Goal: Task Accomplishment & Management: Complete application form

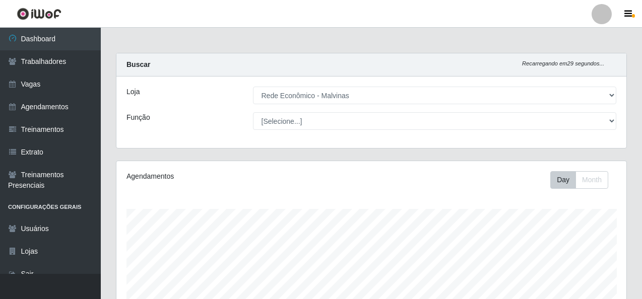
select select "194"
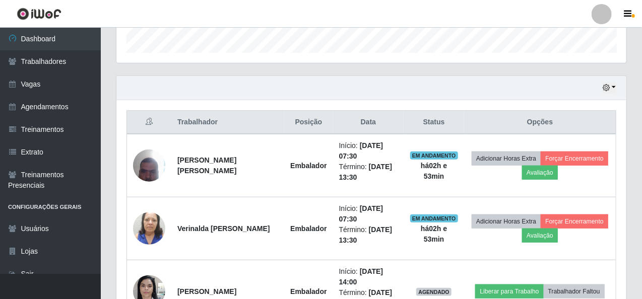
scroll to position [302, 0]
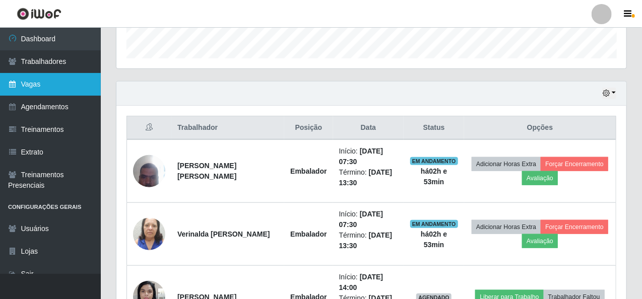
click at [19, 79] on link "Vagas" at bounding box center [50, 84] width 101 height 23
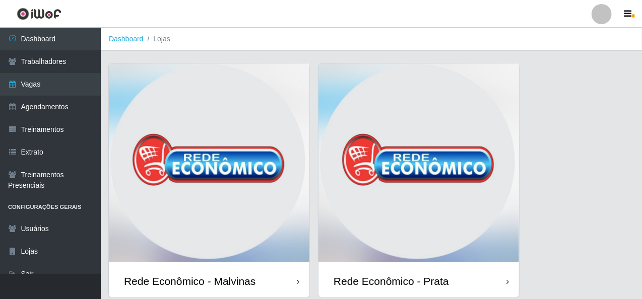
click at [233, 86] on img at bounding box center [209, 163] width 200 height 201
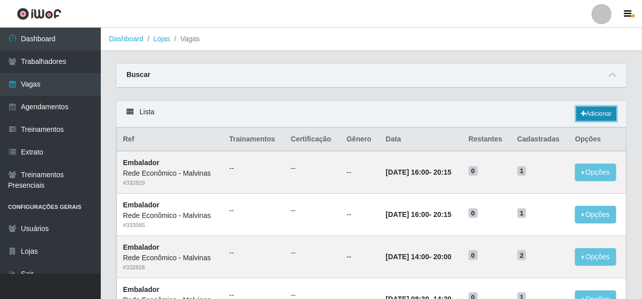
click at [596, 109] on link "Adicionar" at bounding box center [596, 114] width 40 height 14
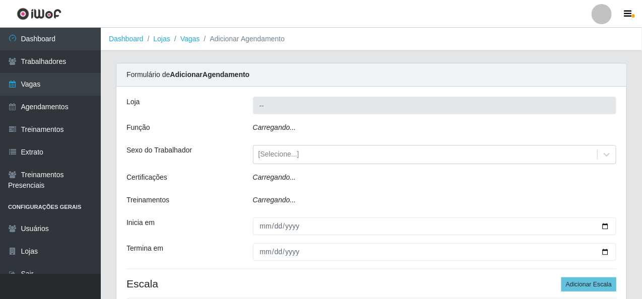
type input "Rede Econômico - Malvinas"
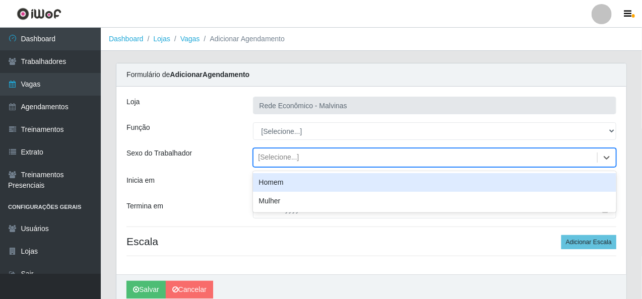
click at [296, 154] on div "[Selecione...]" at bounding box center [425, 158] width 344 height 17
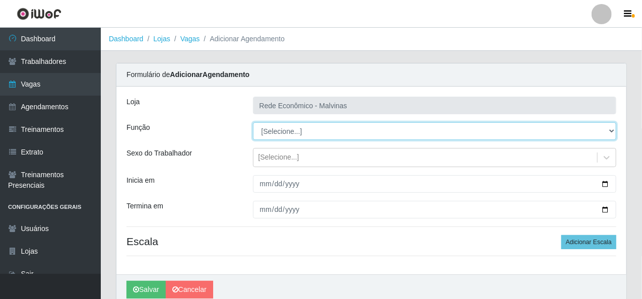
click at [298, 136] on select "[Selecione...] Embalador Embalador + Embalador ++ Operador de Caixa Operador de…" at bounding box center [435, 131] width 364 height 18
select select "1"
click at [253, 122] on select "[Selecione...] Embalador Embalador + Embalador ++ Operador de Caixa Operador de…" at bounding box center [435, 131] width 364 height 18
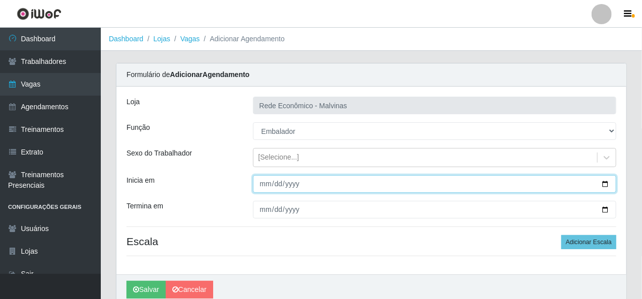
click at [260, 184] on input "Inicia em" at bounding box center [435, 184] width 364 height 18
click at [600, 183] on input "Inicia em" at bounding box center [435, 184] width 364 height 18
type input "[DATE]"
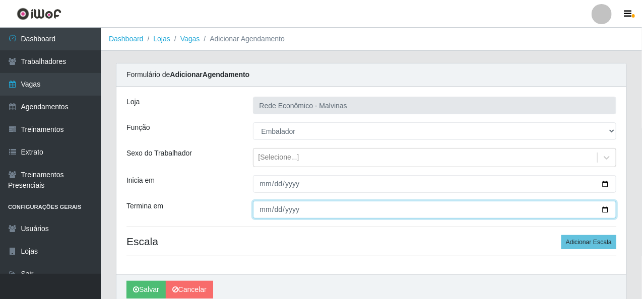
click at [278, 209] on input "Termina em" at bounding box center [435, 210] width 364 height 18
click at [607, 209] on input "Termina em" at bounding box center [435, 210] width 364 height 18
type input "[DATE]"
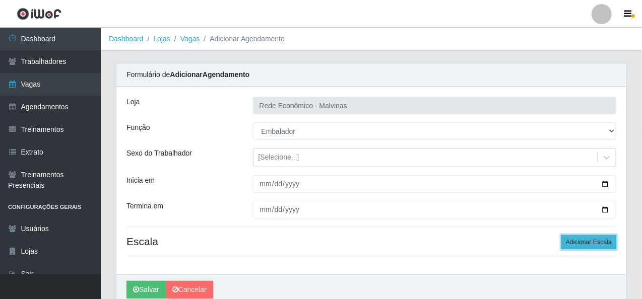
click at [591, 242] on button "Adicionar Escala" at bounding box center [588, 242] width 55 height 14
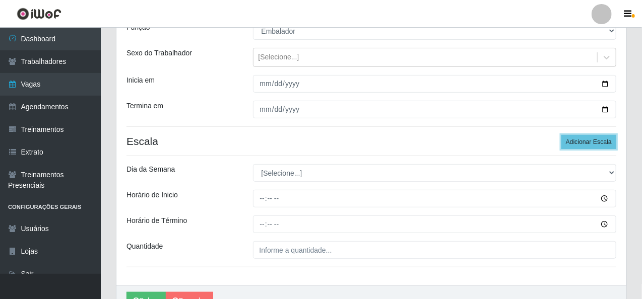
scroll to position [101, 0]
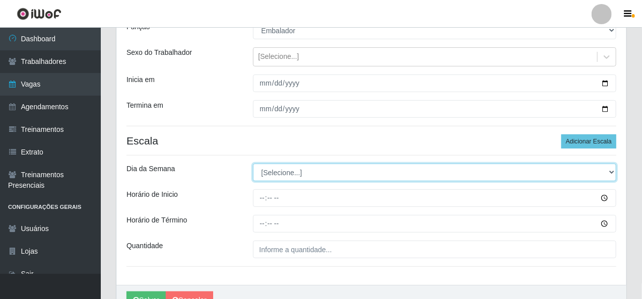
click at [270, 167] on select "[Selecione...] Segunda Terça Quarta Quinta Sexta Sábado Domingo" at bounding box center [435, 173] width 364 height 18
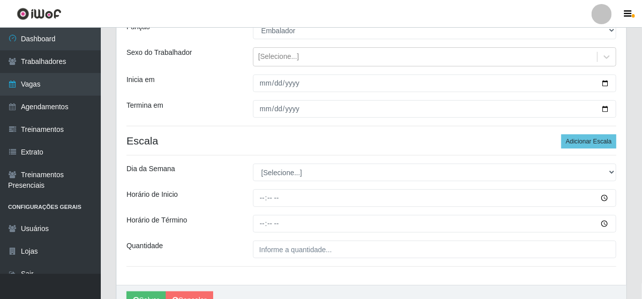
click at [286, 146] on div "Loja Rede Econômico - Malvinas Função [Selecione...] Embalador Embalador + Emba…" at bounding box center [371, 135] width 510 height 299
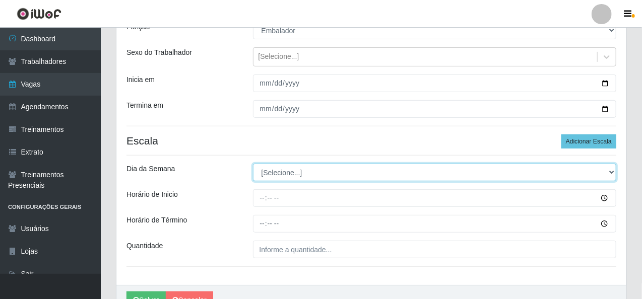
click at [279, 168] on select "[Selecione...] Segunda Terça Quarta Quinta Sexta Sábado Domingo" at bounding box center [435, 173] width 364 height 18
select select "3"
click at [253, 164] on select "[Selecione...] Segunda Terça Quarta Quinta Sexta Sábado Domingo" at bounding box center [435, 173] width 364 height 18
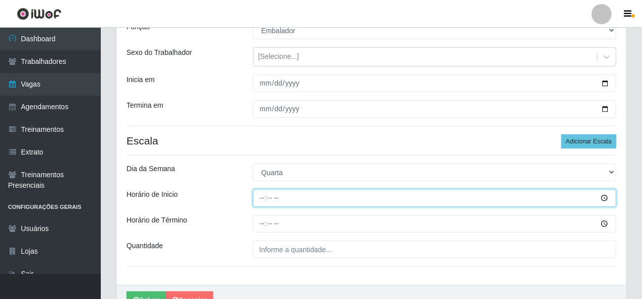
click at [261, 199] on input "Horário de Inicio" at bounding box center [435, 198] width 364 height 18
click at [262, 198] on input "23:00" at bounding box center [435, 198] width 364 height 18
type input "16:00"
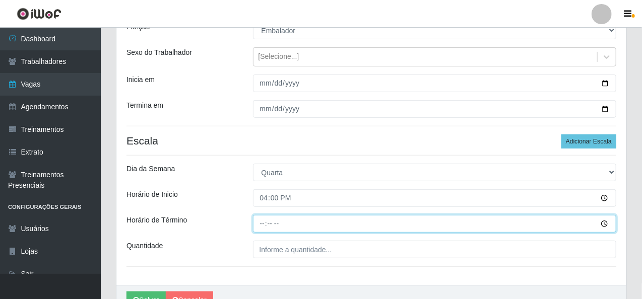
click at [262, 227] on input "Horário de Término" at bounding box center [435, 224] width 364 height 18
type input "20:15"
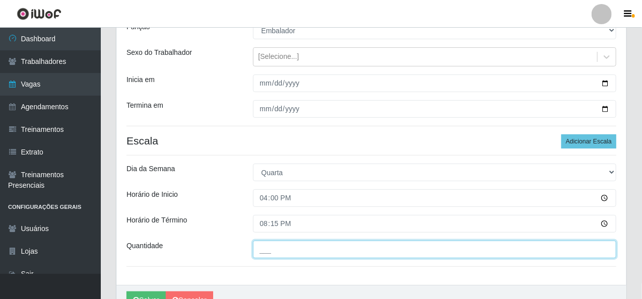
click at [277, 245] on input "___" at bounding box center [435, 250] width 364 height 18
type input "1__"
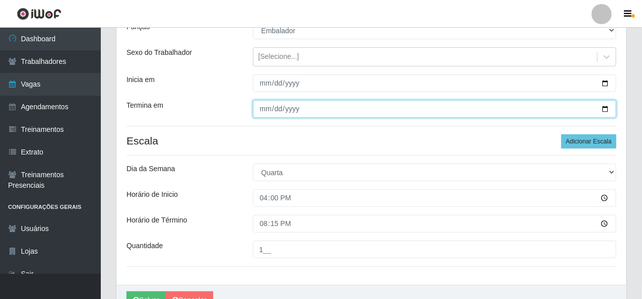
click at [264, 108] on input "[DATE]" at bounding box center [435, 109] width 364 height 18
type input "[DATE]"
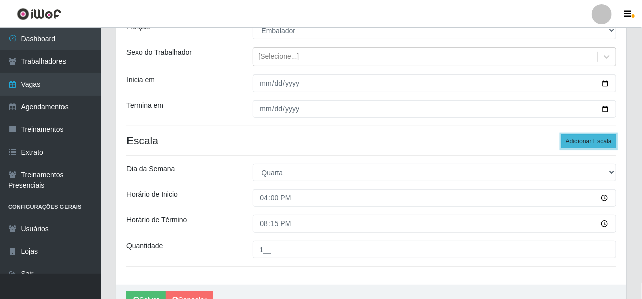
click at [599, 140] on button "Adicionar Escala" at bounding box center [588, 141] width 55 height 14
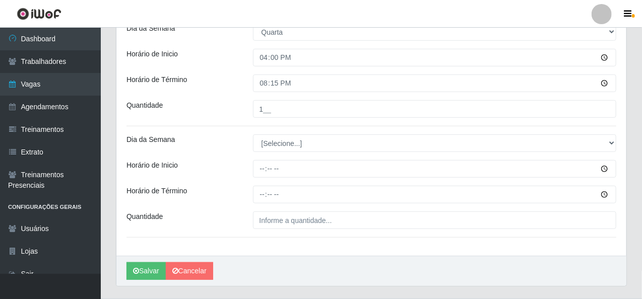
scroll to position [252, 0]
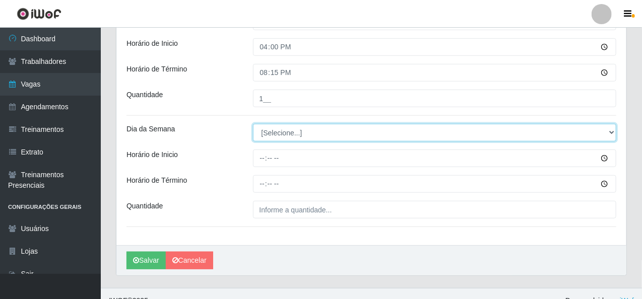
click at [282, 124] on select "[Selecione...] Segunda Terça Quarta Quinta Sexta Sábado Domingo" at bounding box center [435, 133] width 364 height 18
select select "4"
click at [253, 124] on select "[Selecione...] Segunda Terça Quarta Quinta Sexta Sábado Domingo" at bounding box center [435, 133] width 364 height 18
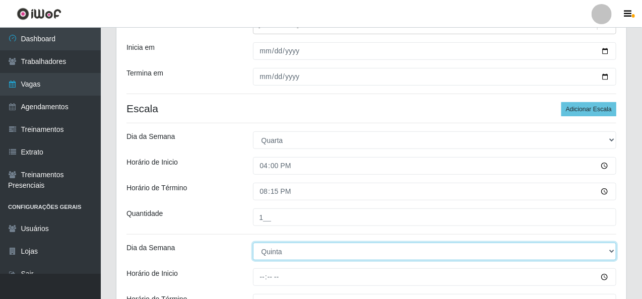
scroll to position [151, 0]
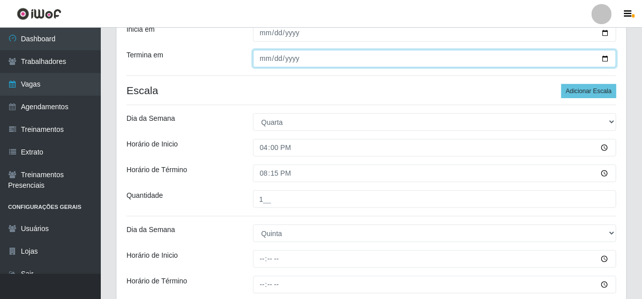
click at [262, 58] on input "[DATE]" at bounding box center [435, 59] width 364 height 18
type input "[DATE]"
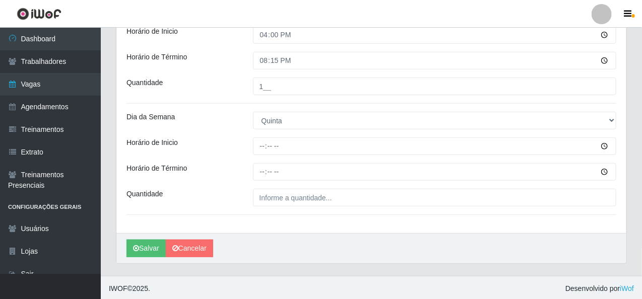
scroll to position [265, 0]
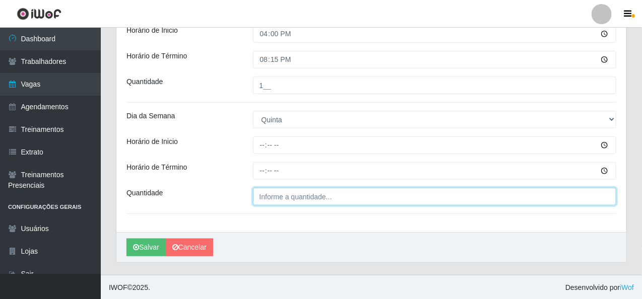
type input "___"
click at [285, 202] on input "___" at bounding box center [435, 197] width 364 height 18
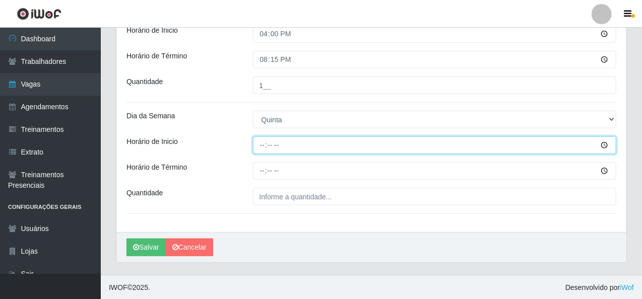
click at [260, 145] on input "Horário de Inicio" at bounding box center [435, 146] width 364 height 18
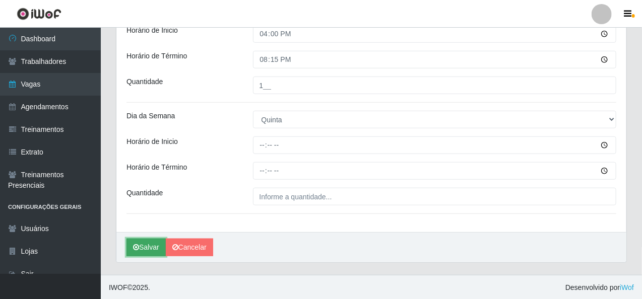
click at [153, 247] on button "Salvar" at bounding box center [145, 248] width 39 height 18
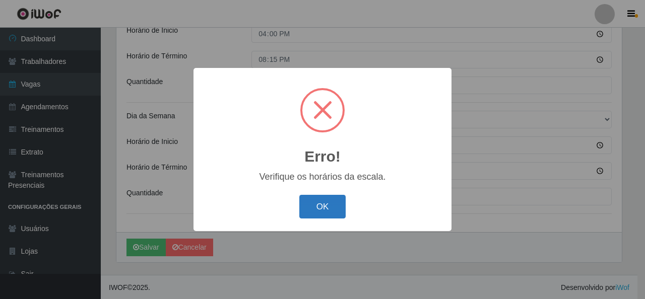
click at [327, 208] on button "OK" at bounding box center [322, 207] width 47 height 24
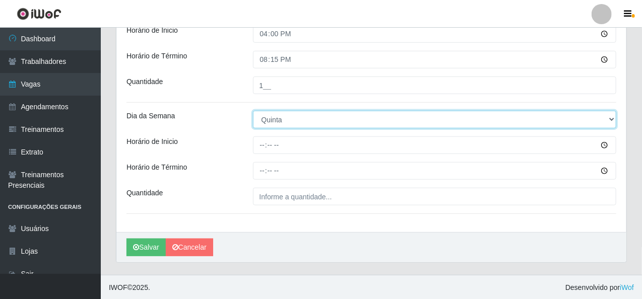
click at [307, 121] on select "[Selecione...] Segunda Terça Quarta Quinta Sexta Sábado Domingo" at bounding box center [435, 120] width 364 height 18
click at [253, 111] on select "[Selecione...] Segunda Terça Quarta Quinta Sexta Sábado Domingo" at bounding box center [435, 120] width 364 height 18
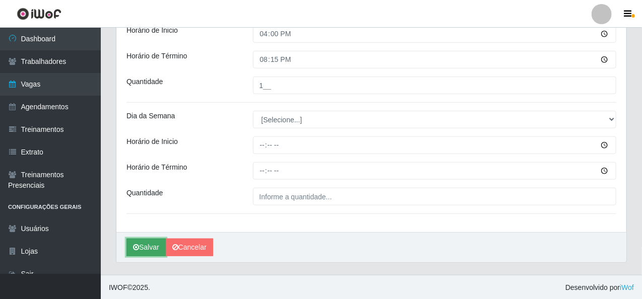
click at [150, 242] on button "Salvar" at bounding box center [145, 248] width 39 height 18
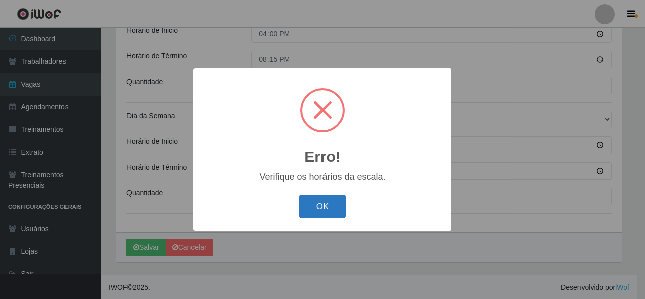
click at [322, 210] on button "OK" at bounding box center [322, 207] width 47 height 24
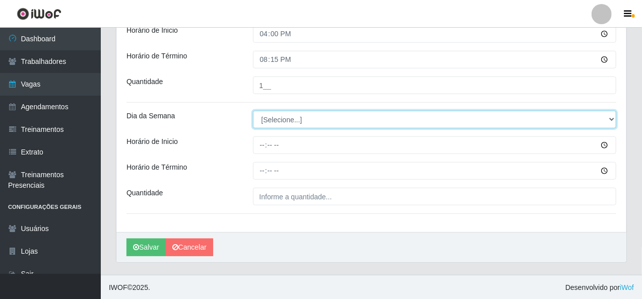
click at [277, 121] on select "[Selecione...] Segunda Terça Quarta Quinta Sexta Sábado Domingo" at bounding box center [435, 120] width 364 height 18
select select "4"
click at [253, 111] on select "[Selecione...] Segunda Terça Quarta Quinta Sexta Sábado Domingo" at bounding box center [435, 120] width 364 height 18
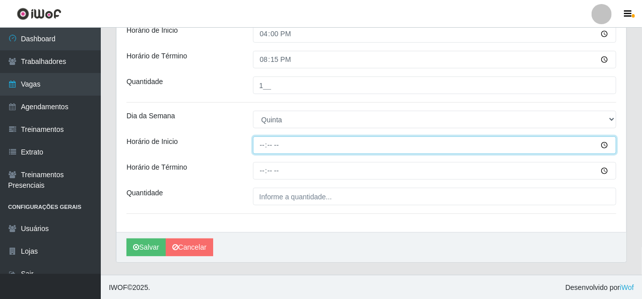
click at [262, 148] on input "Horário de Inicio" at bounding box center [435, 146] width 364 height 18
type input "16:00"
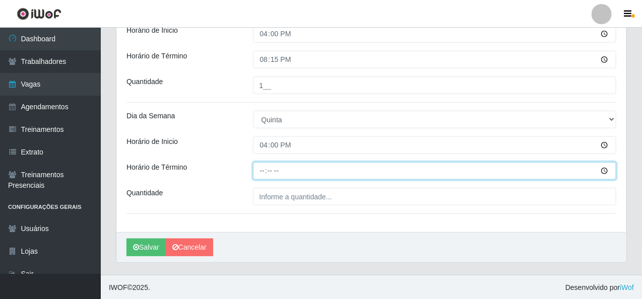
click at [260, 172] on input "Horário de Término" at bounding box center [435, 171] width 364 height 18
type input "20:15"
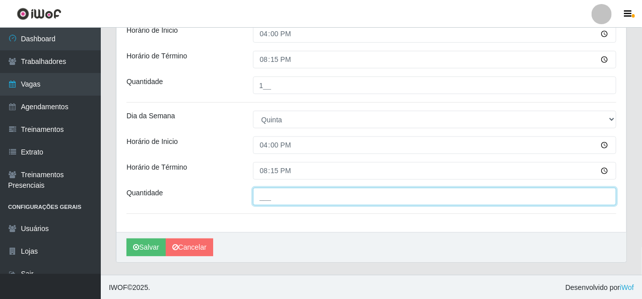
click at [274, 196] on input "___" at bounding box center [435, 197] width 364 height 18
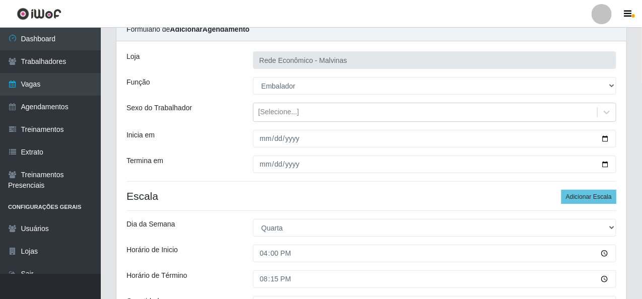
scroll to position [13, 0]
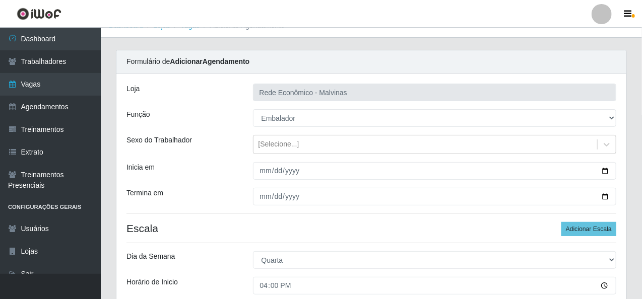
type input "1__"
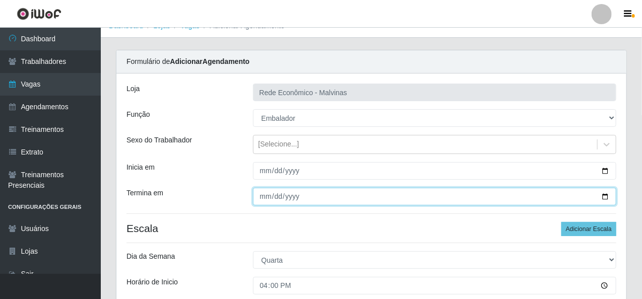
click at [262, 194] on input "[DATE]" at bounding box center [435, 197] width 364 height 18
type input "[DATE]"
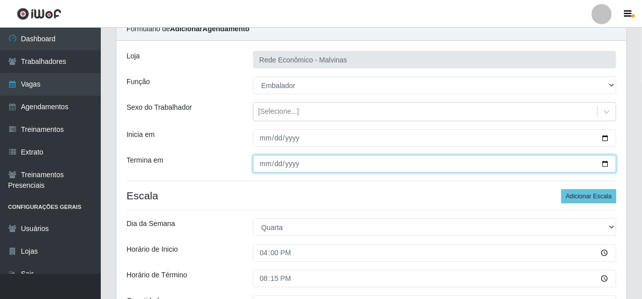
scroll to position [63, 0]
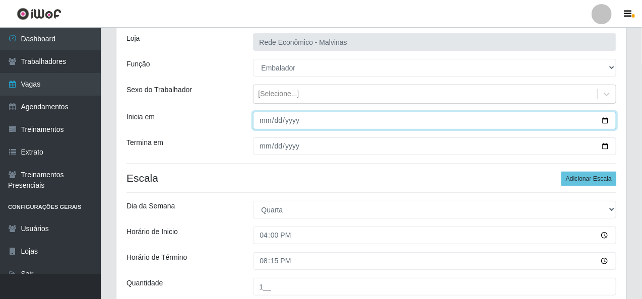
click at [262, 117] on input "[DATE]" at bounding box center [435, 121] width 364 height 18
type input "[DATE]"
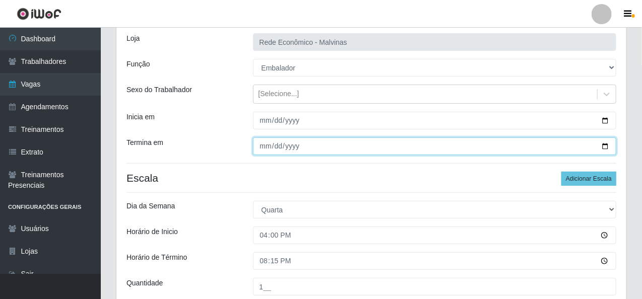
click at [262, 141] on input "[DATE]" at bounding box center [435, 147] width 364 height 18
type input "[DATE]"
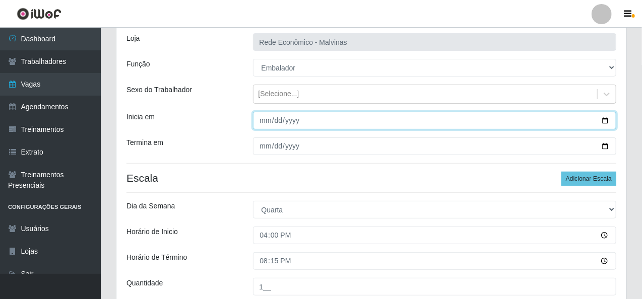
click at [260, 119] on input "[DATE]" at bounding box center [435, 121] width 364 height 18
type input "[DATE]"
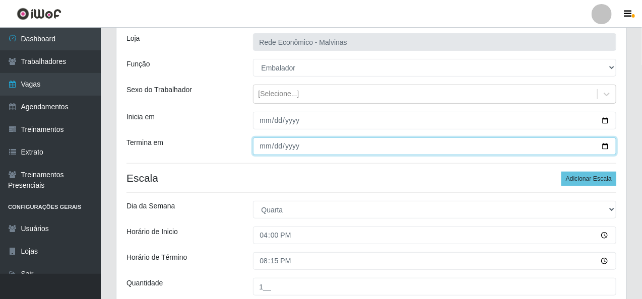
click at [262, 144] on input "[DATE]" at bounding box center [435, 147] width 364 height 18
type input "[DATE]"
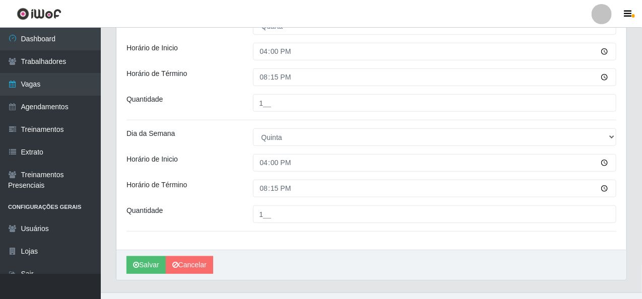
scroll to position [265, 0]
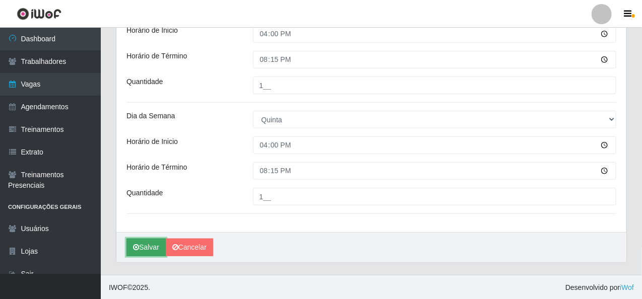
click at [141, 244] on button "Salvar" at bounding box center [145, 248] width 39 height 18
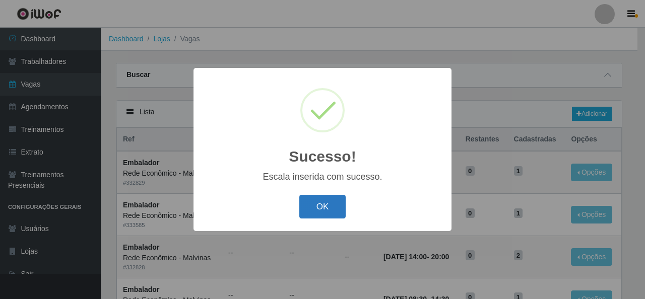
click at [323, 204] on button "OK" at bounding box center [322, 207] width 47 height 24
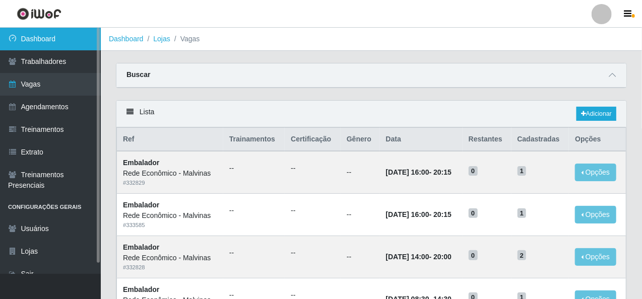
click at [66, 42] on link "Dashboard" at bounding box center [50, 39] width 101 height 23
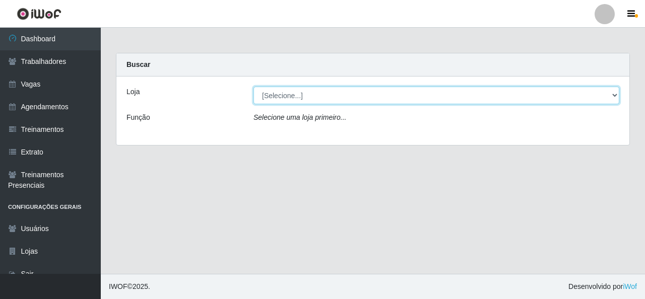
click at [588, 89] on select "[Selecione...] Rede Econômico - Malvinas Rede Econômico - Prata" at bounding box center [436, 96] width 366 height 18
click at [253, 87] on select "[Selecione...] Rede Econômico - Malvinas Rede Econômico - Prata" at bounding box center [436, 96] width 366 height 18
click at [428, 89] on select "[Selecione...] Rede Econômico - Malvinas Rede Econômico - Prata" at bounding box center [436, 96] width 366 height 18
select select "194"
click at [253, 87] on select "[Selecione...] Rede Econômico - Malvinas Rede Econômico - Prata" at bounding box center [435, 96] width 364 height 18
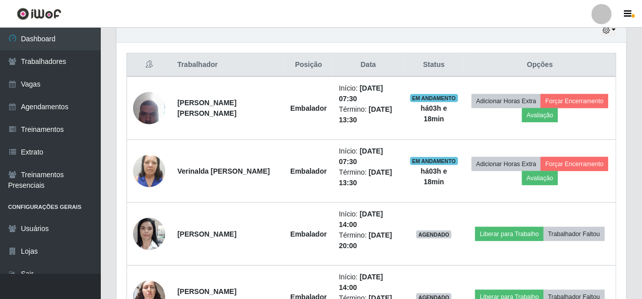
scroll to position [163, 0]
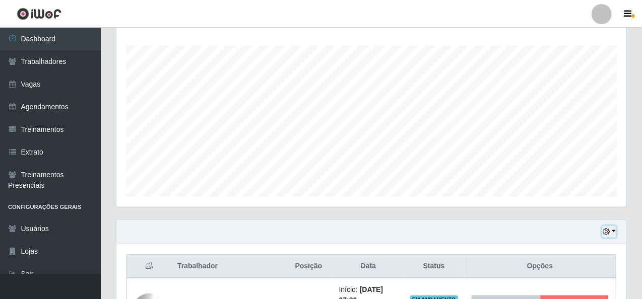
click at [609, 230] on icon "button" at bounding box center [605, 231] width 7 height 7
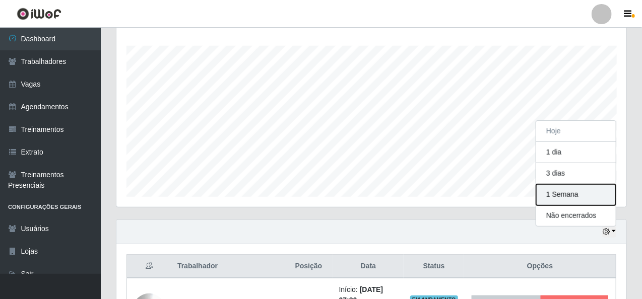
click at [560, 197] on button "1 Semana" at bounding box center [576, 194] width 80 height 21
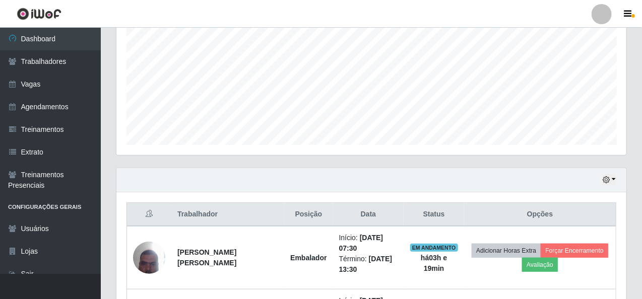
scroll to position [214, 0]
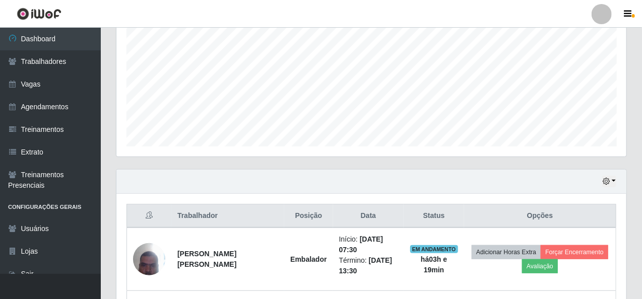
drag, startPoint x: 622, startPoint y: 190, endPoint x: 606, endPoint y: 170, distance: 25.2
click at [620, 190] on div "Hoje 1 dia 3 dias 1 Semana Não encerrados" at bounding box center [371, 182] width 510 height 24
click at [606, 170] on div "Hoje 1 dia 3 dias 1 Semana Não encerrados" at bounding box center [371, 182] width 510 height 24
click at [606, 179] on icon "button" at bounding box center [605, 181] width 7 height 7
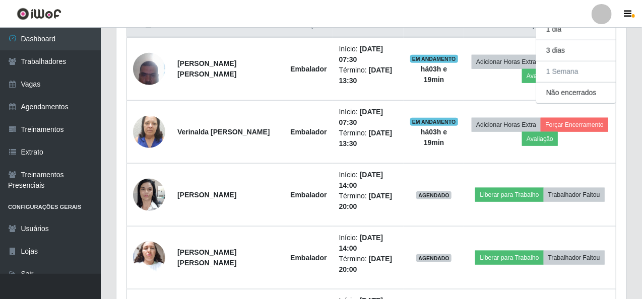
scroll to position [264, 0]
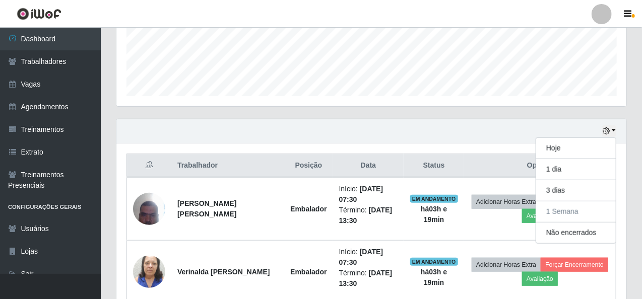
click at [437, 121] on div "Hoje 1 dia 3 dias 1 Semana Não encerrados" at bounding box center [371, 131] width 510 height 24
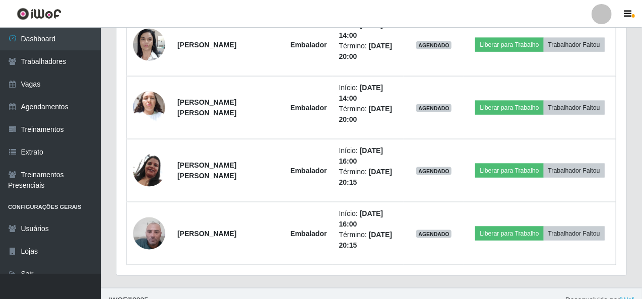
scroll to position [566, 0]
